Goal: Transaction & Acquisition: Purchase product/service

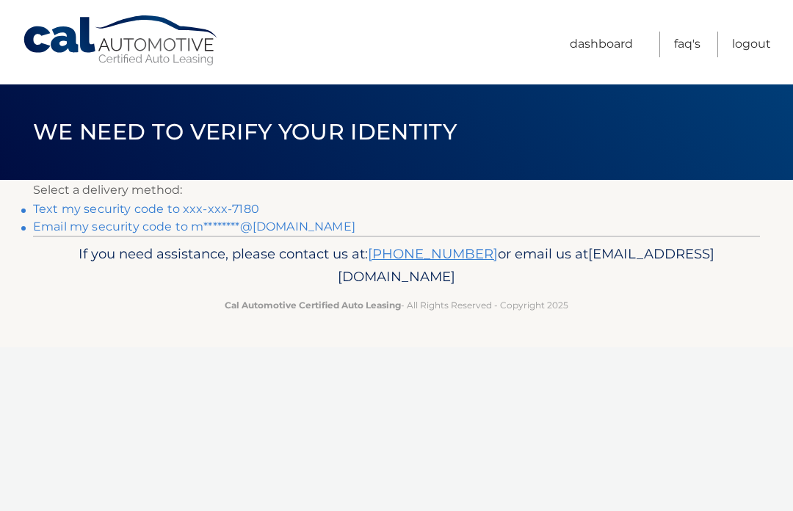
click at [164, 211] on link "Text my security code to xxx-xxx-7180" at bounding box center [146, 209] width 226 height 14
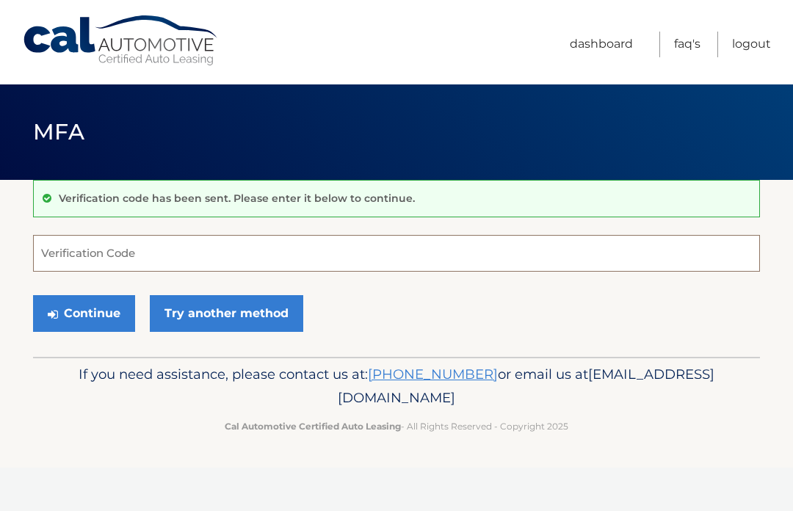
click at [135, 249] on input "Verification Code" at bounding box center [396, 253] width 726 height 37
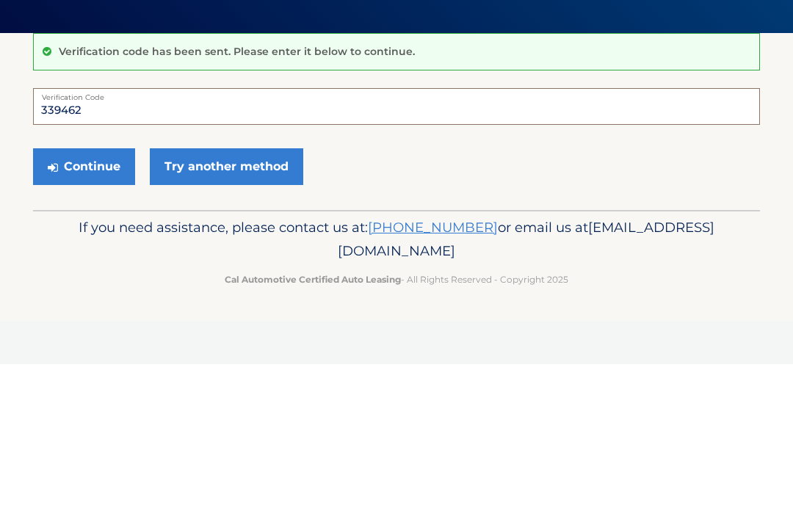
type input "339462"
click at [97, 295] on button "Continue" at bounding box center [84, 313] width 102 height 37
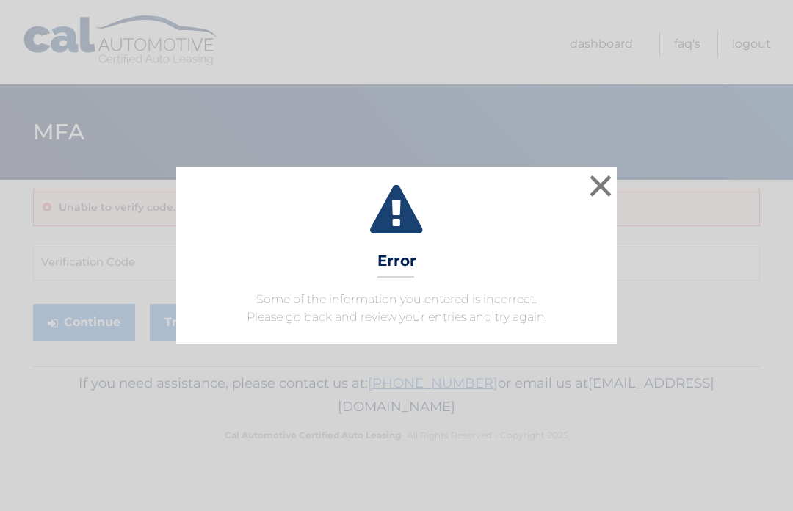
click at [595, 189] on button "×" at bounding box center [600, 185] width 29 height 29
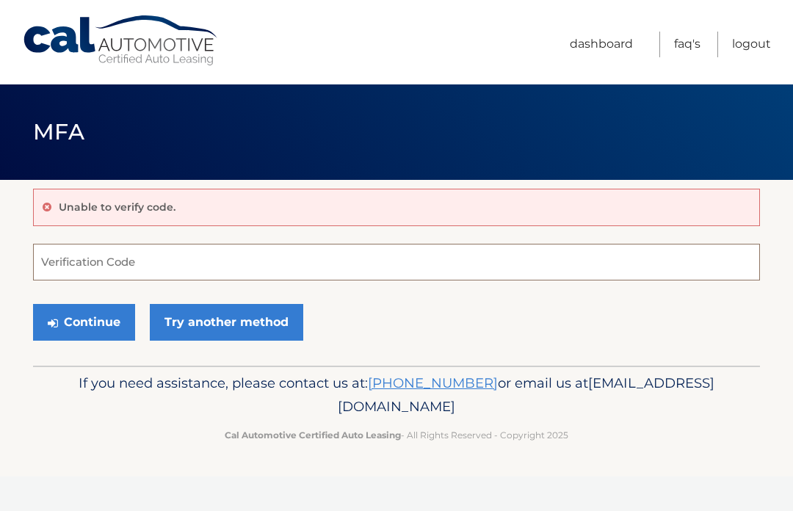
click at [194, 258] on input "Verification Code" at bounding box center [396, 262] width 726 height 37
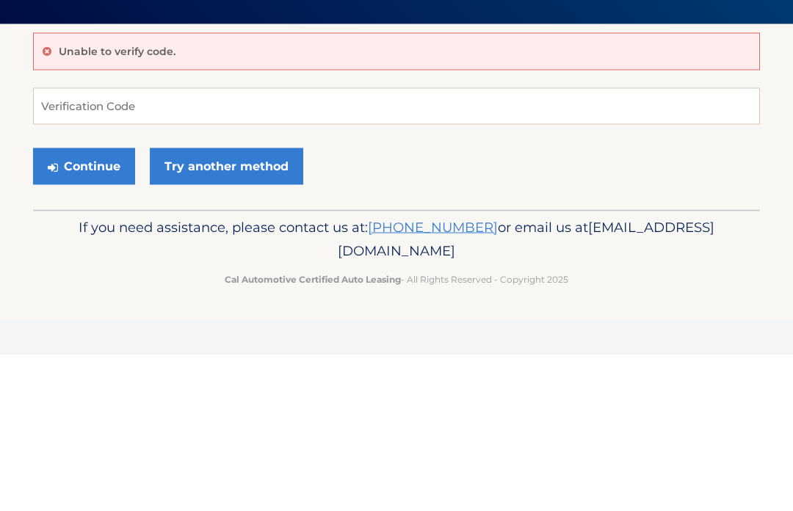
click at [215, 304] on link "Try another method" at bounding box center [226, 322] width 153 height 37
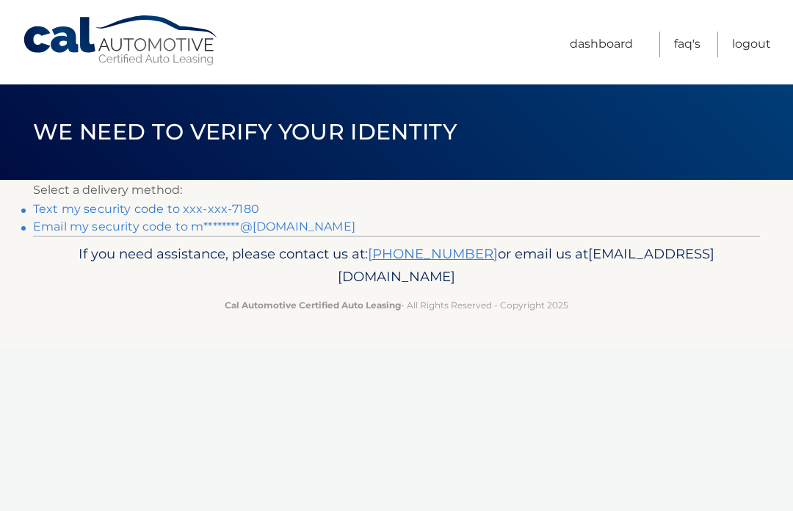
click at [195, 203] on link "Text my security code to xxx-xxx-7180" at bounding box center [146, 209] width 226 height 14
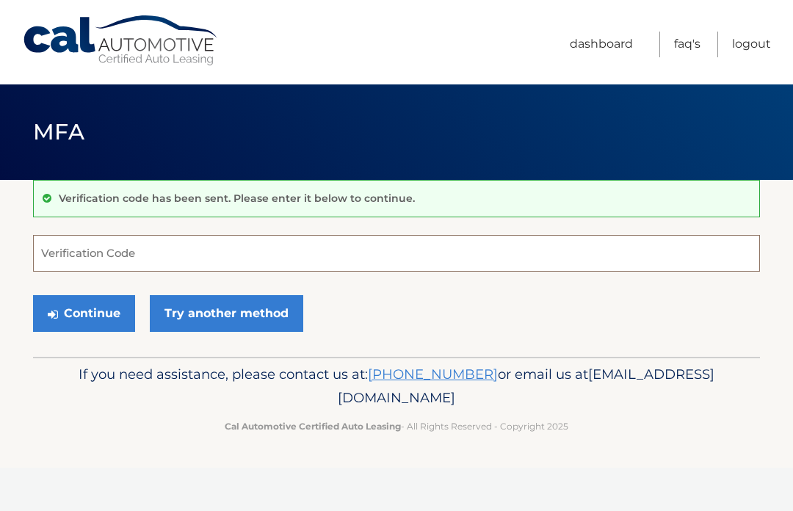
click at [134, 261] on input "Verification Code" at bounding box center [396, 253] width 726 height 37
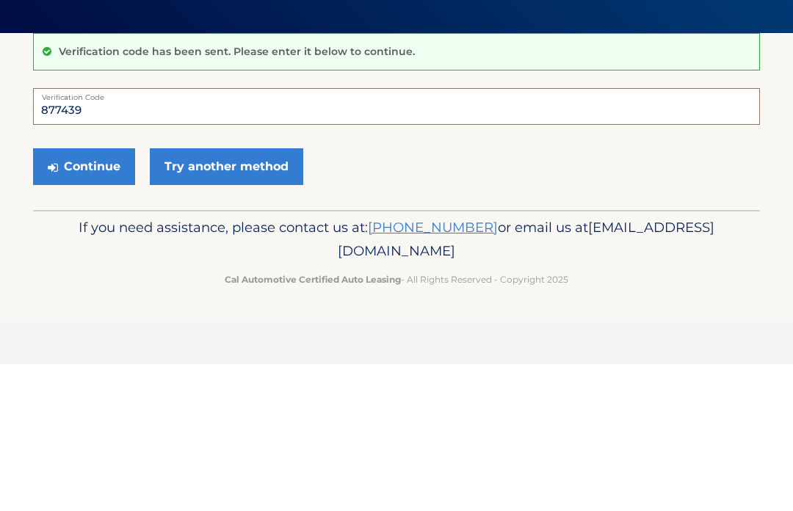
type input "877439"
click at [70, 295] on button "Continue" at bounding box center [84, 313] width 102 height 37
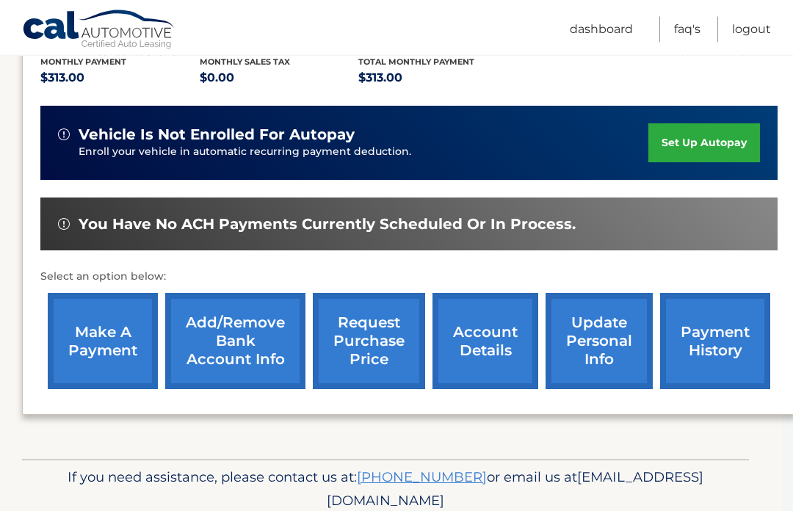
scroll to position [324, 11]
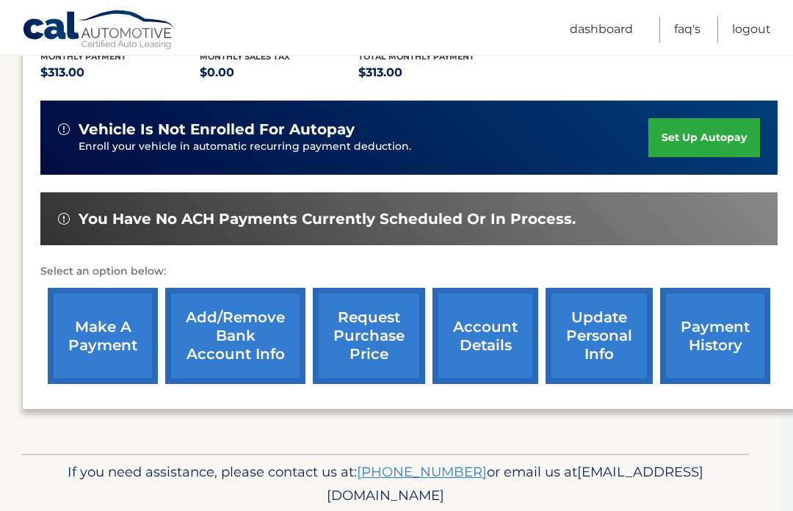
click at [132, 347] on link "make a payment" at bounding box center [103, 336] width 110 height 96
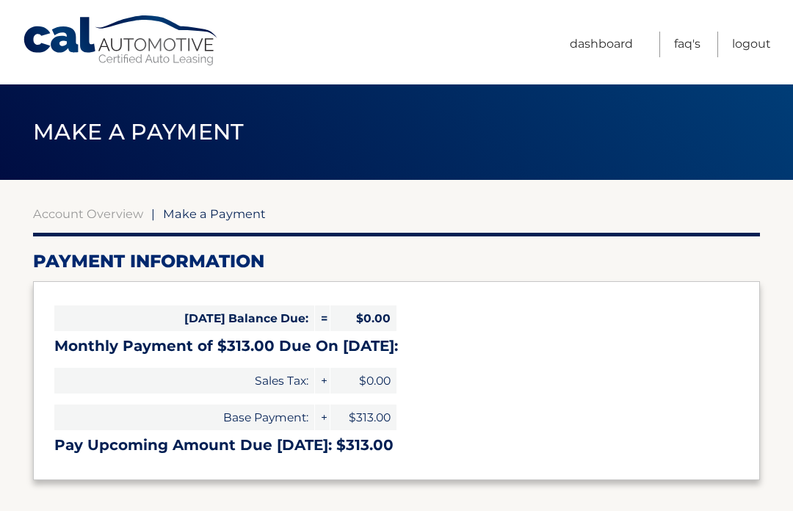
select select "YjkwMWRlOWQtNzYyZC00ZTMxLWEzOTItNWU4NDhkMmIxYzVk"
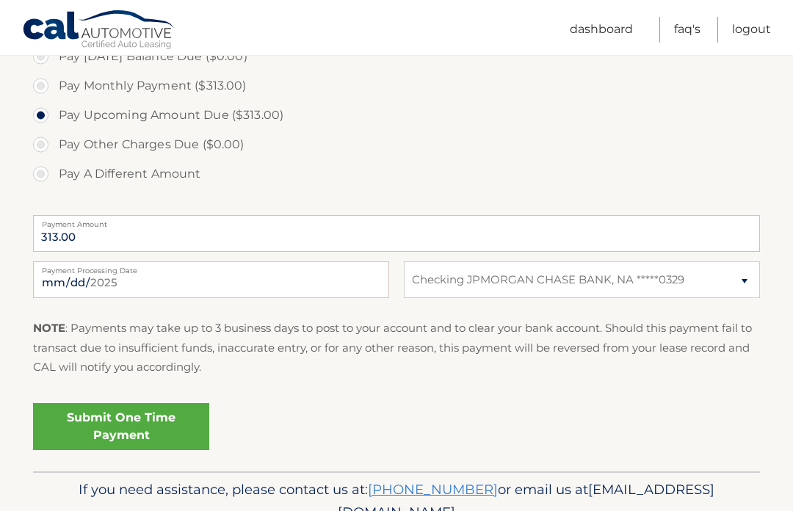
scroll to position [465, 0]
click at [182, 420] on link "Submit One Time Payment" at bounding box center [121, 427] width 176 height 47
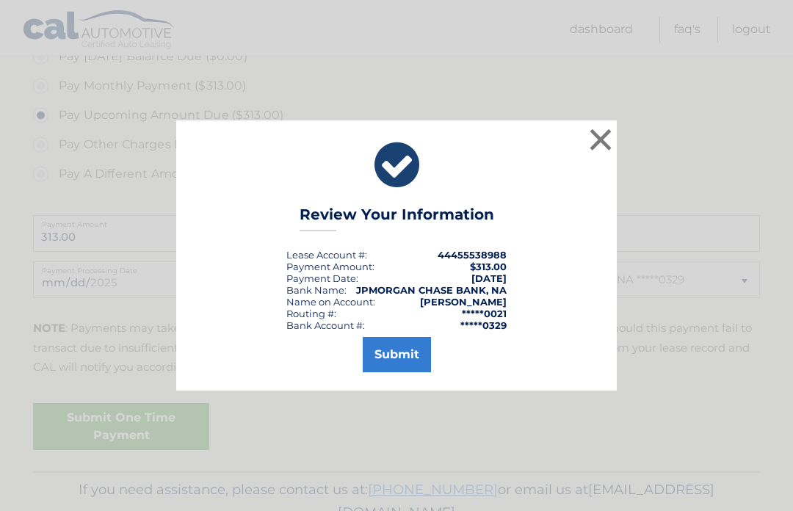
click at [409, 372] on button "Submit" at bounding box center [397, 354] width 68 height 35
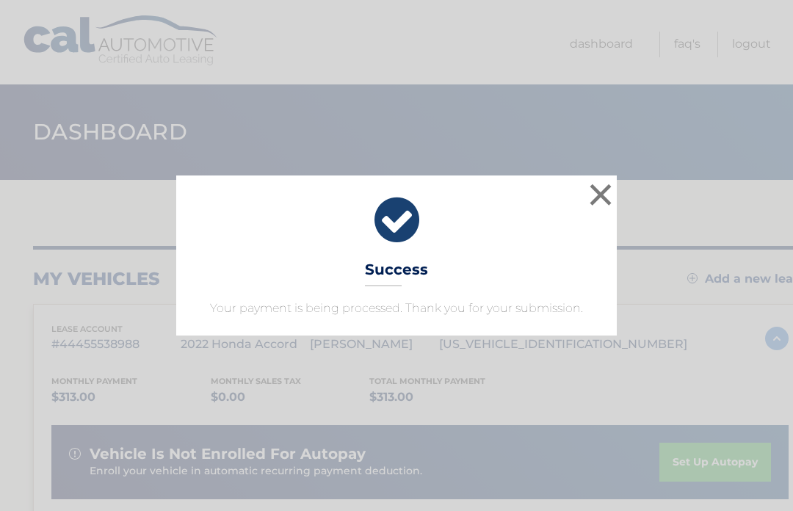
click at [602, 197] on button "×" at bounding box center [600, 194] width 29 height 29
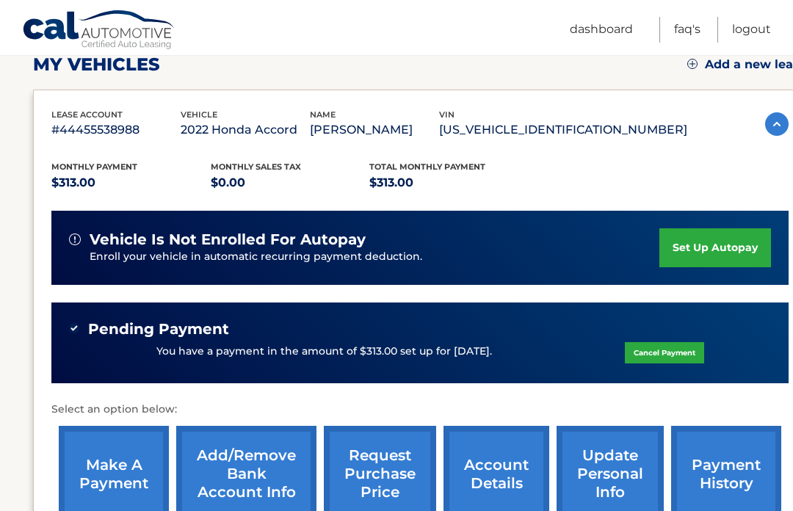
scroll to position [234, 0]
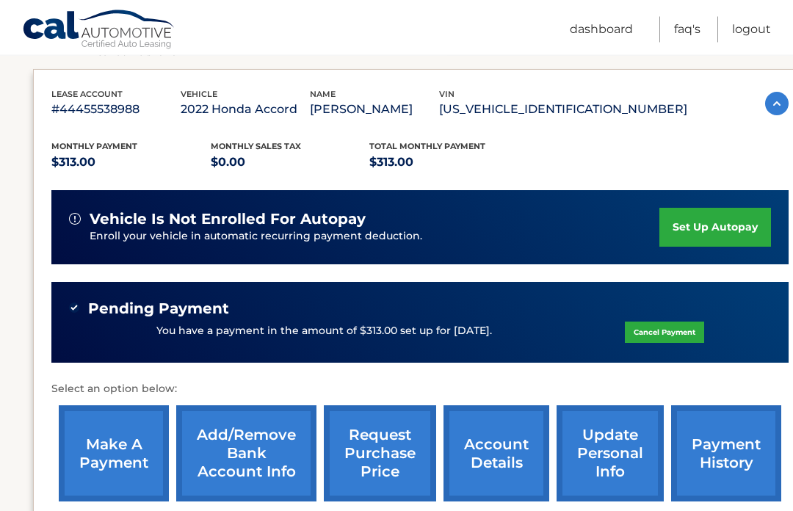
click at [131, 462] on link "make a payment" at bounding box center [114, 454] width 110 height 96
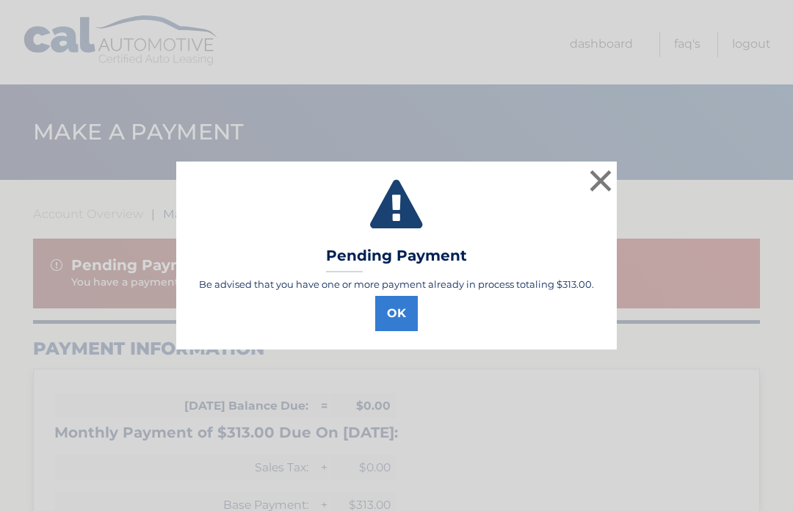
select select "YjkwMWRlOWQtNzYyZC00ZTMxLWEzOTItNWU4NDhkMmIxYzVk"
click at [400, 318] on button "OK" at bounding box center [396, 313] width 43 height 35
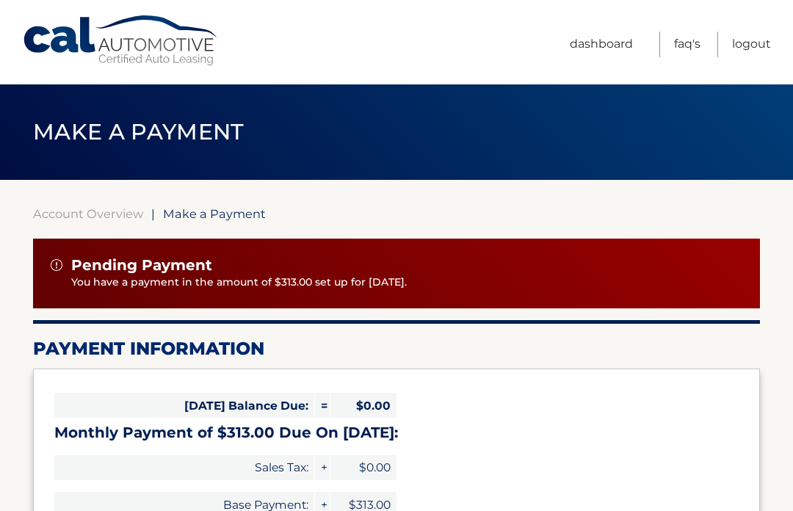
click at [746, 51] on link "Logout" at bounding box center [751, 45] width 39 height 26
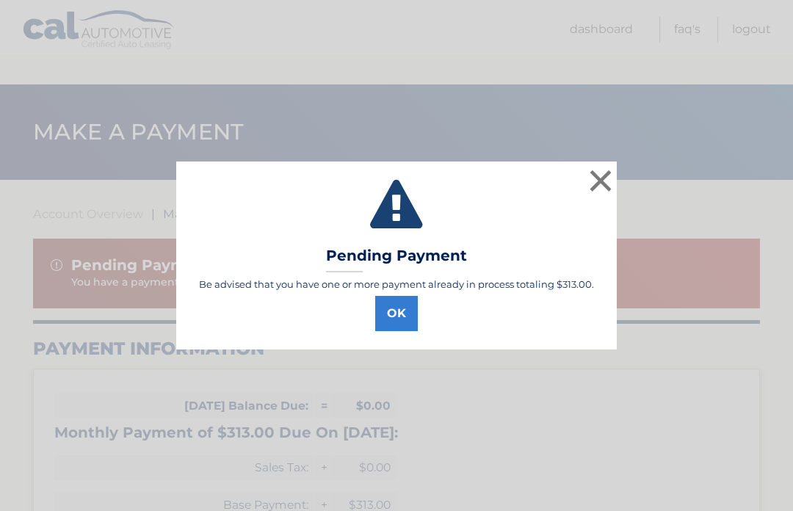
select select "YjkwMWRlOWQtNzYyZC00ZTMxLWEzOTItNWU4NDhkMmIxYzVk"
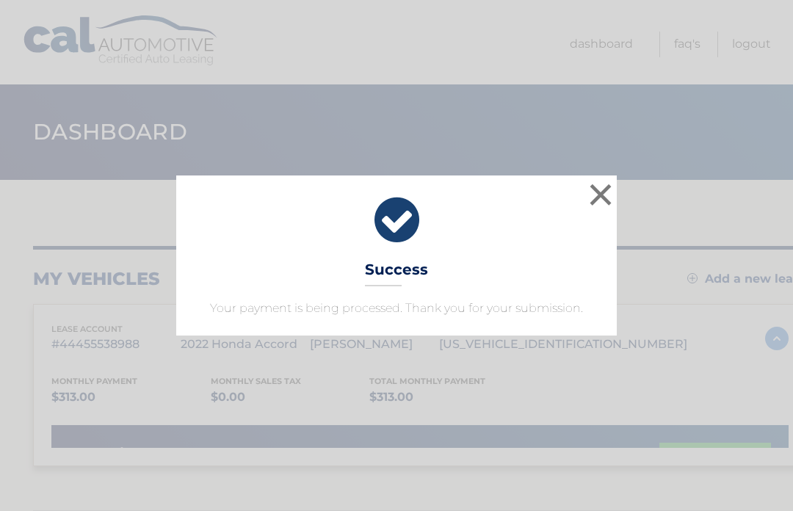
scroll to position [136, 11]
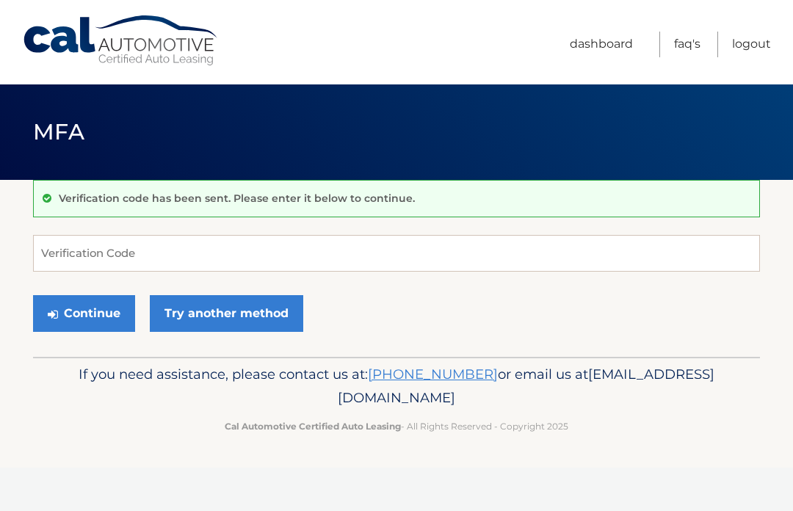
scroll to position [1, 0]
